Goal: Information Seeking & Learning: Learn about a topic

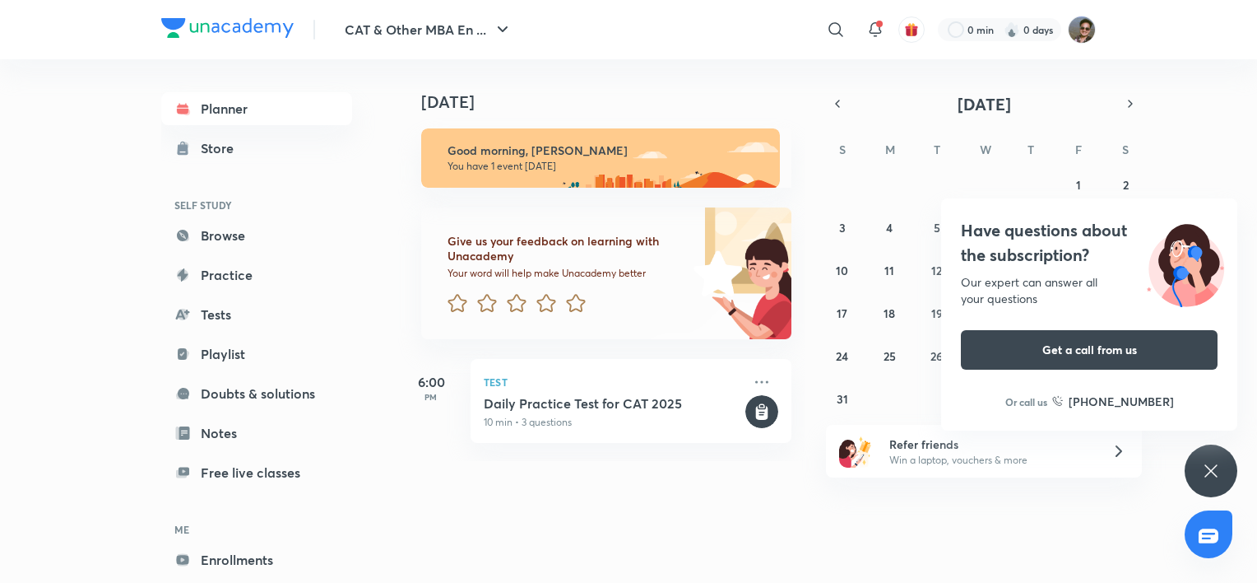
click at [395, 83] on div "Planner Store SELF STUDY Browse Practice Tests Playlist Doubts & solutions Note…" at bounding box center [628, 314] width 935 height 510
click at [390, 274] on div "Planner Store SELF STUDY Browse Practice Tests Playlist Doubts & solutions Note…" at bounding box center [628, 314] width 935 height 510
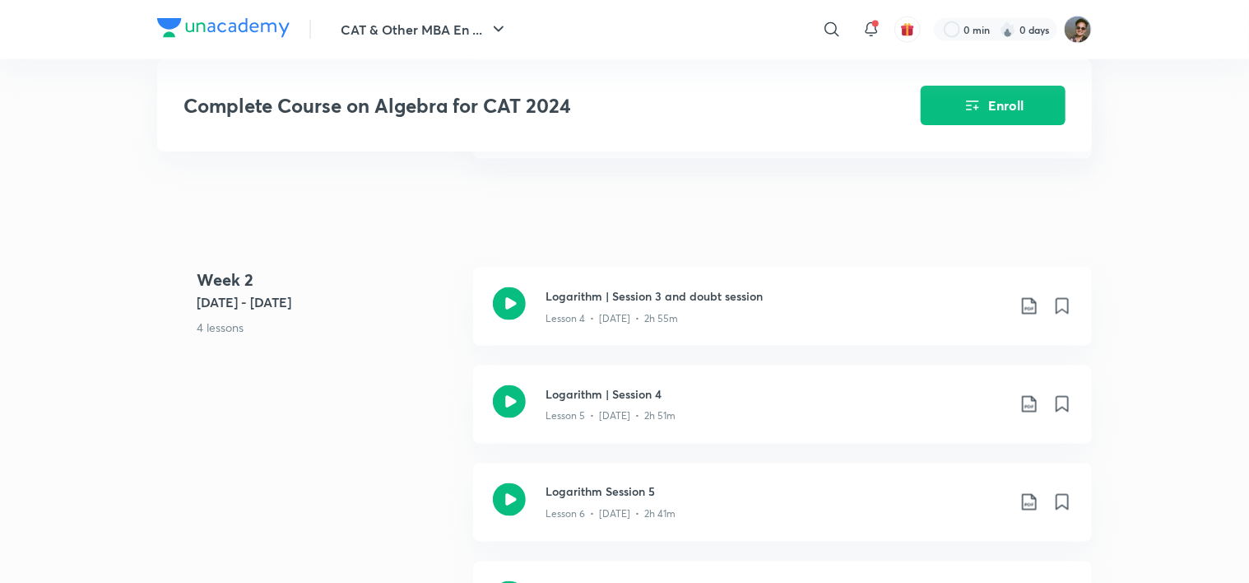
scroll to position [1155, 0]
click at [634, 379] on div "Logarithm | Session 4 Lesson 5 • [DATE] • 2h 51m" at bounding box center [782, 402] width 619 height 78
